Goal: Task Accomplishment & Management: Use online tool/utility

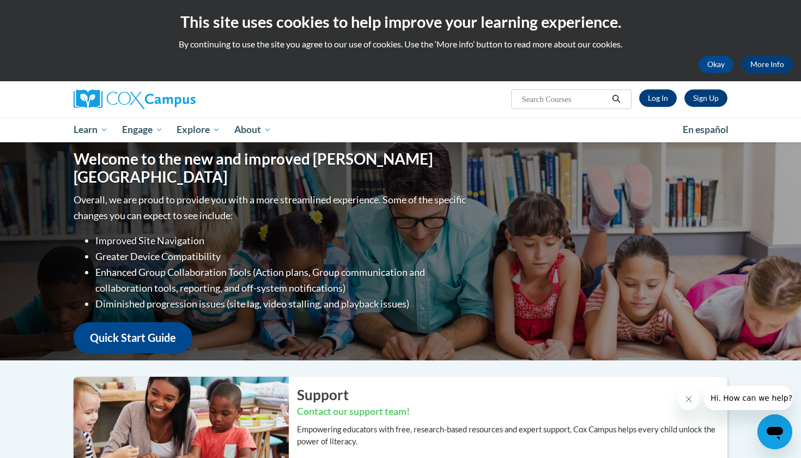
click at [649, 100] on link "Log In" at bounding box center [658, 97] width 38 height 17
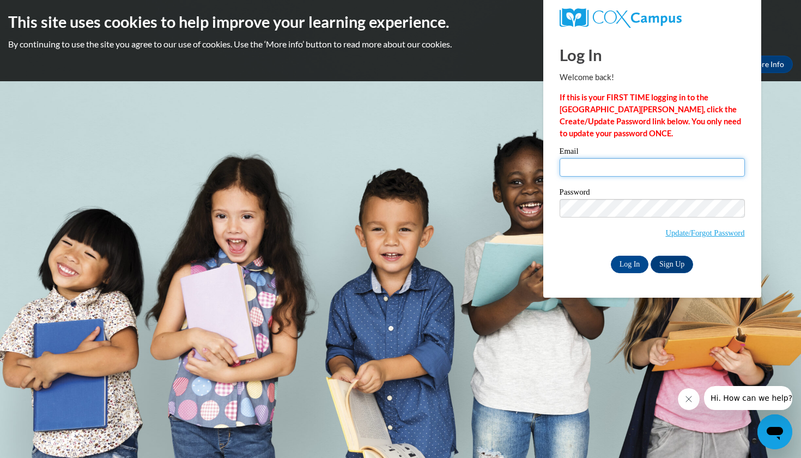
type input "[EMAIL_ADDRESS][DOMAIN_NAME]"
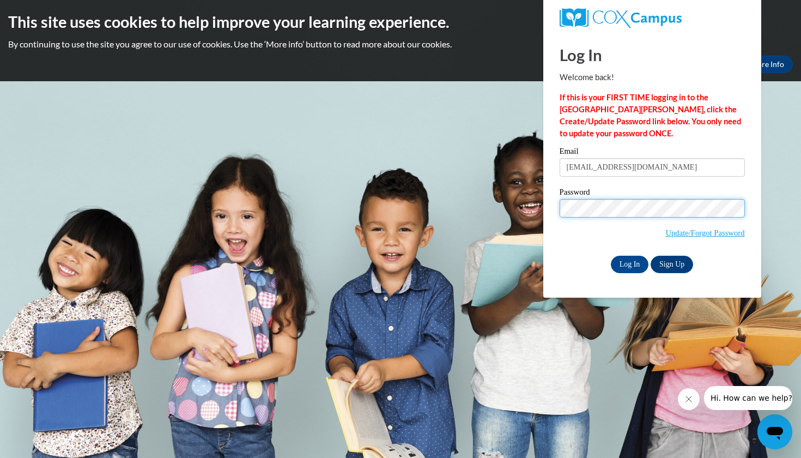
click at [629, 262] on input "Log In" at bounding box center [630, 264] width 38 height 17
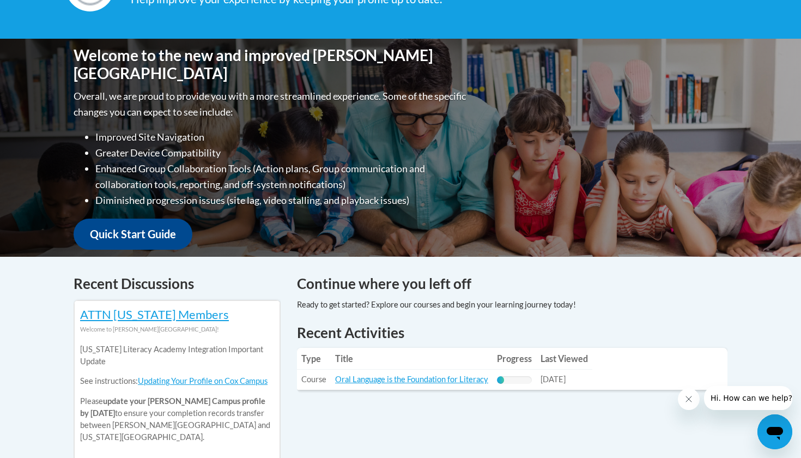
scroll to position [154, 0]
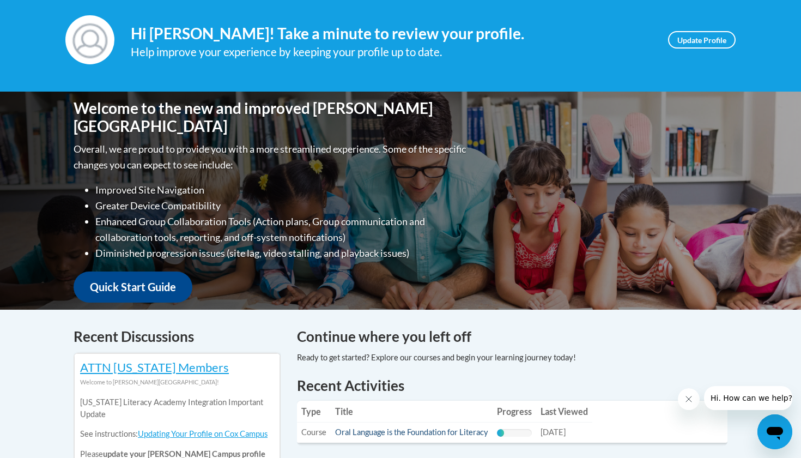
click at [359, 433] on link "Oral Language is the Foundation for Literacy" at bounding box center [411, 431] width 153 height 9
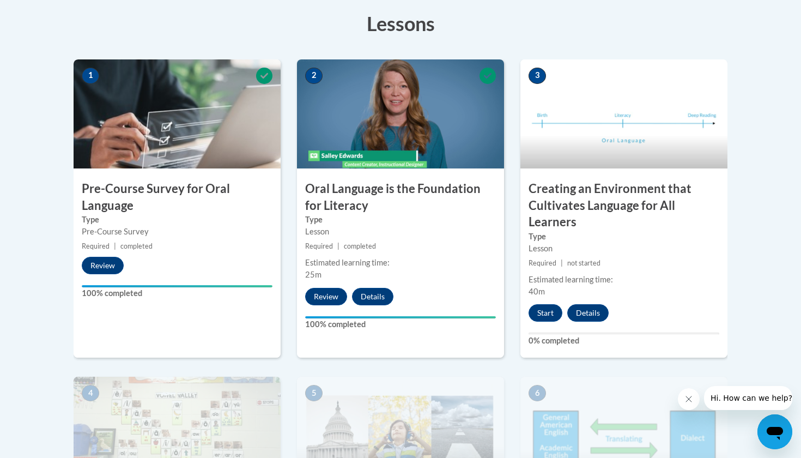
scroll to position [310, 0]
